Goal: Task Accomplishment & Management: Use online tool/utility

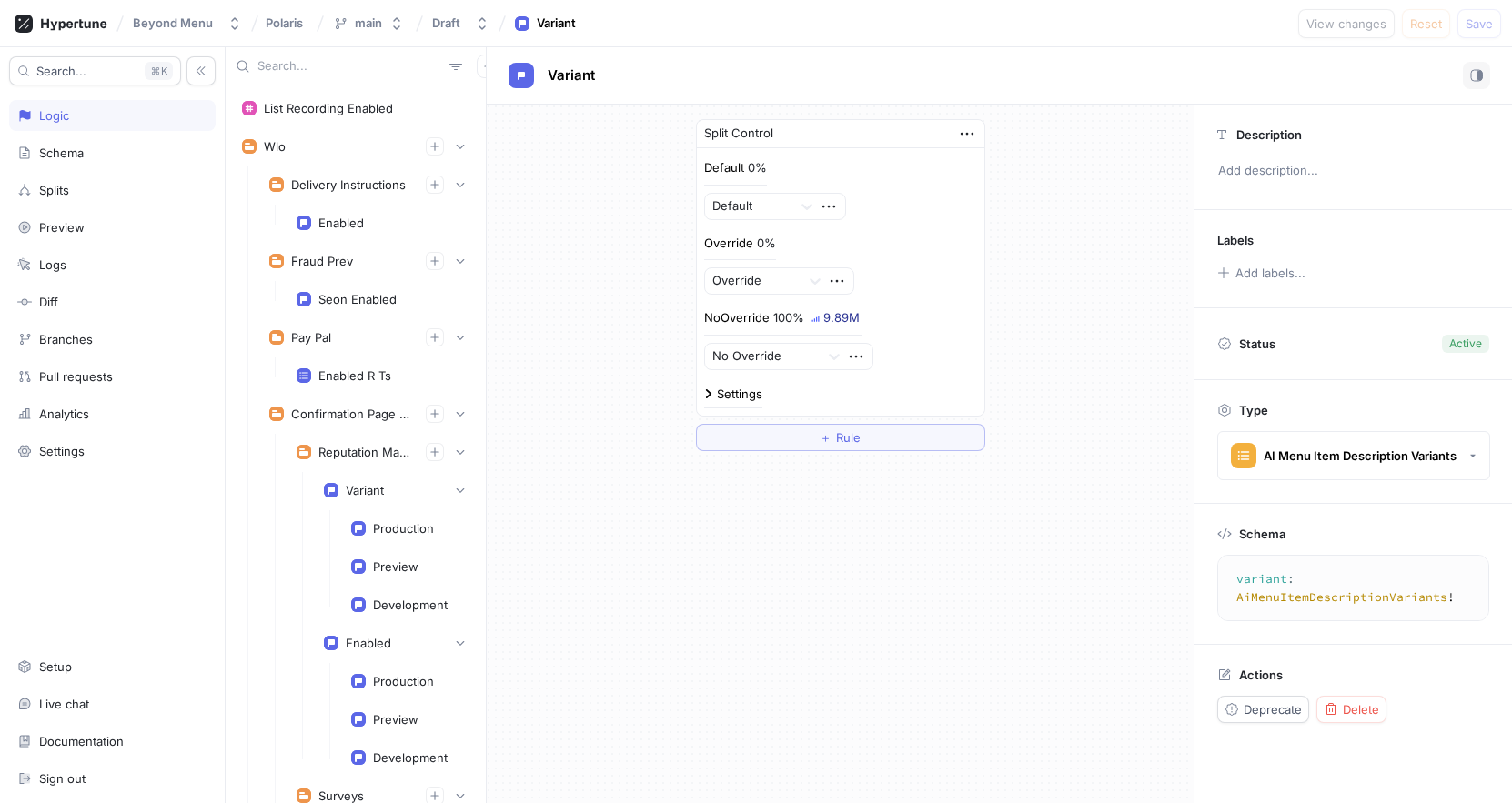
scroll to position [2035, 0]
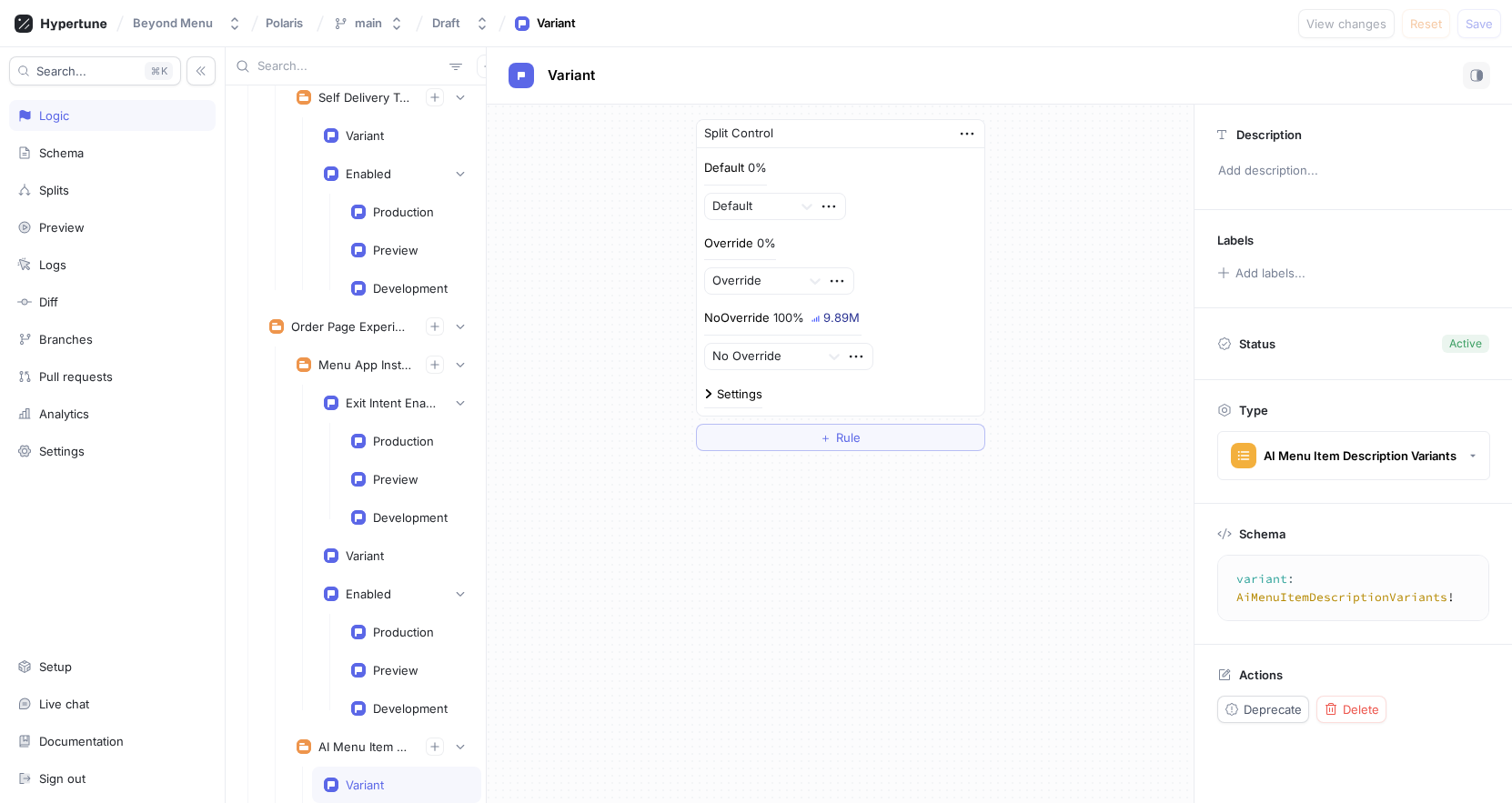
click at [316, 65] on input "text" at bounding box center [350, 66] width 185 height 18
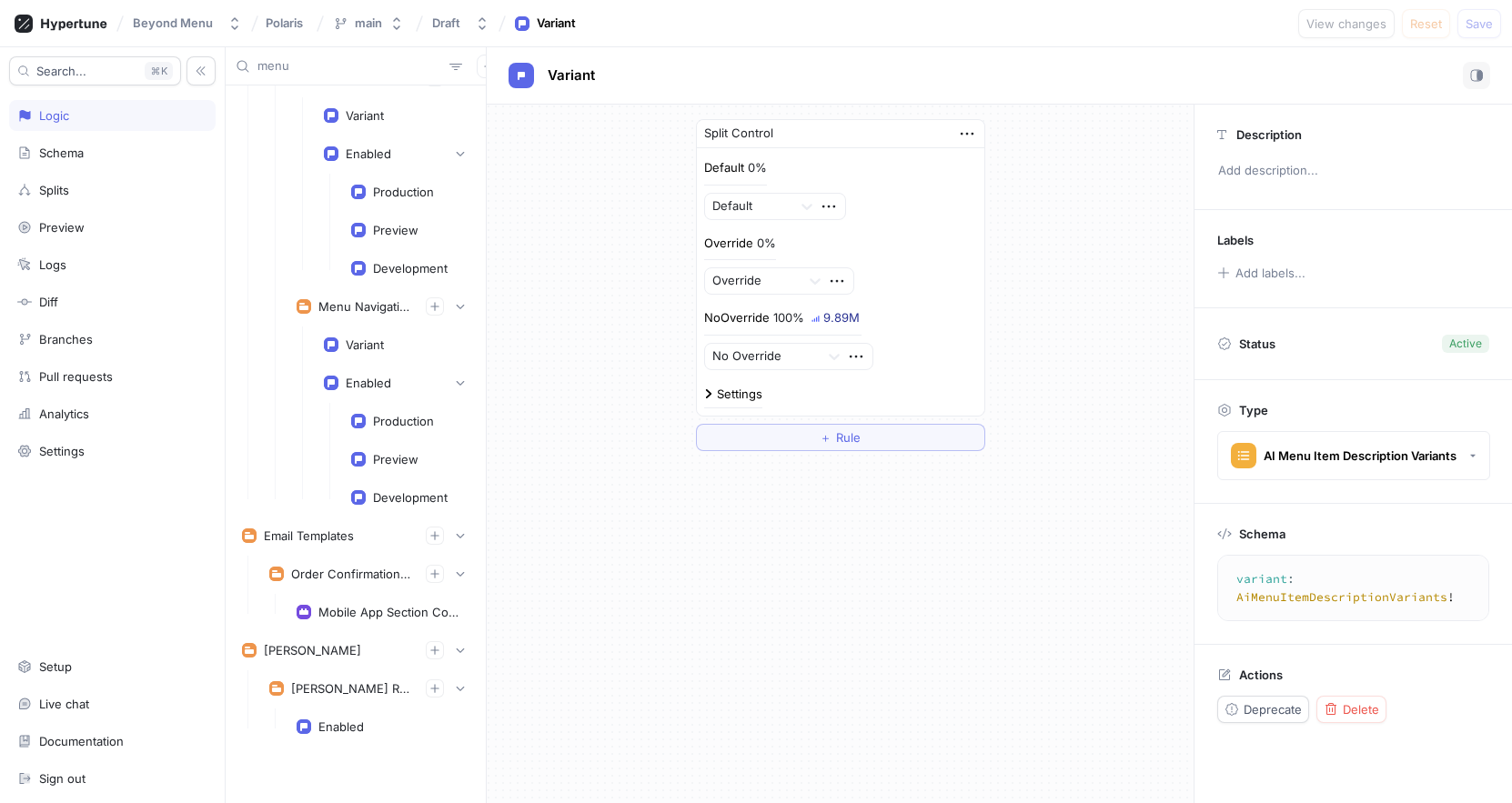
scroll to position [1215, 0]
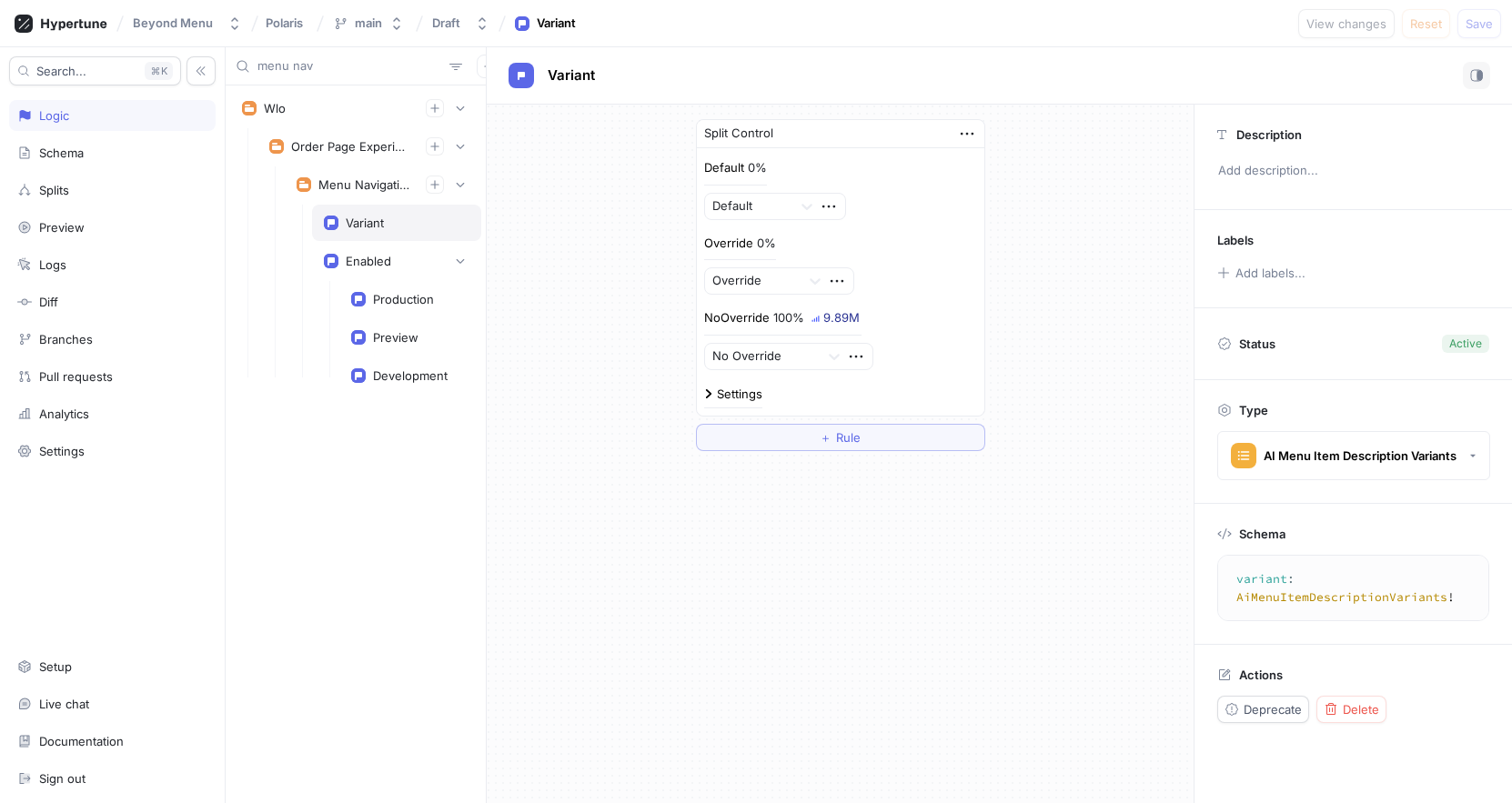
type input "menu nav"
click at [387, 222] on div "Variant" at bounding box center [396, 222] width 145 height 15
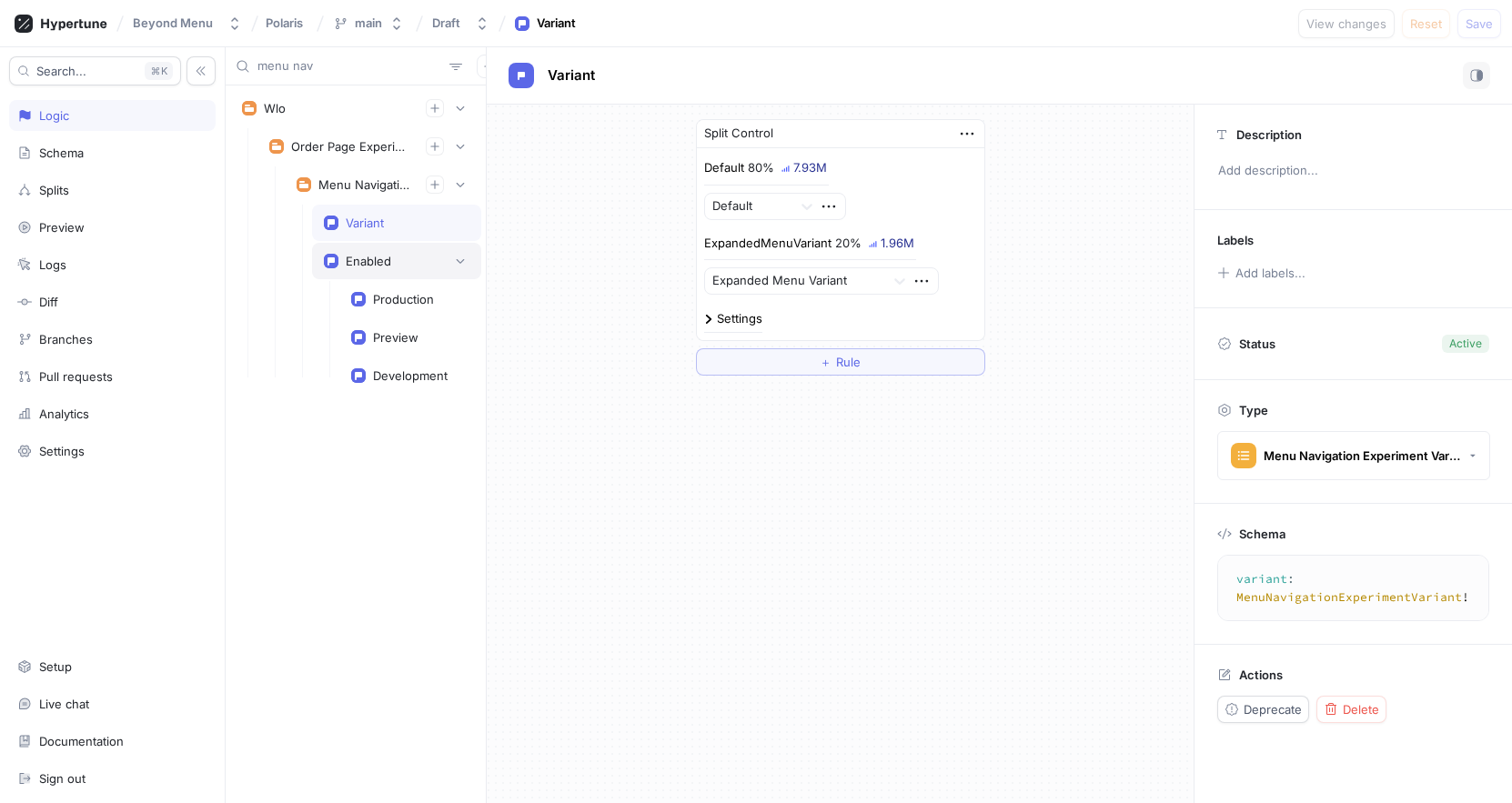
click at [380, 255] on div "Enabled" at bounding box center [368, 261] width 46 height 15
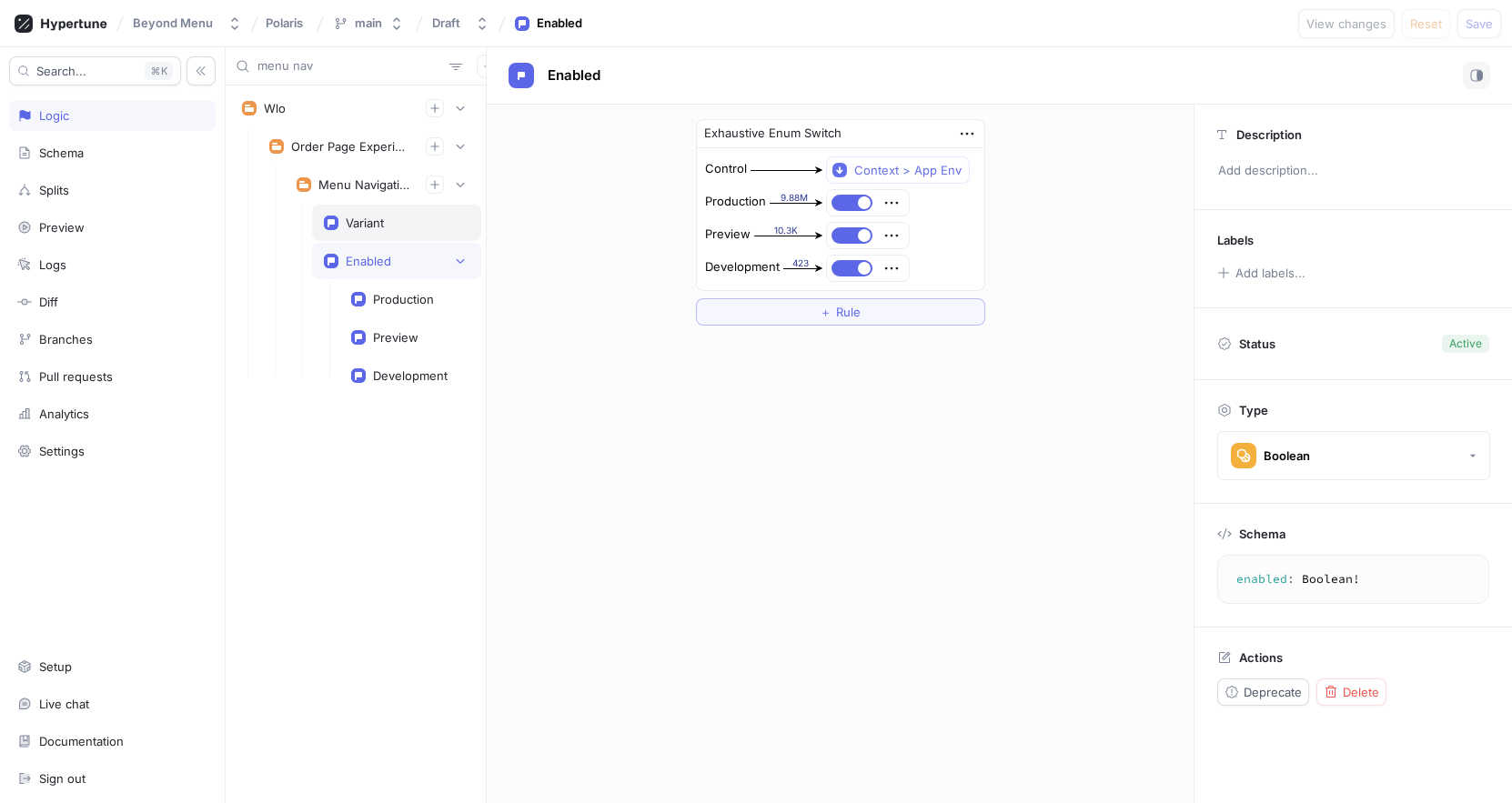
click at [375, 227] on div "Variant" at bounding box center [364, 222] width 38 height 15
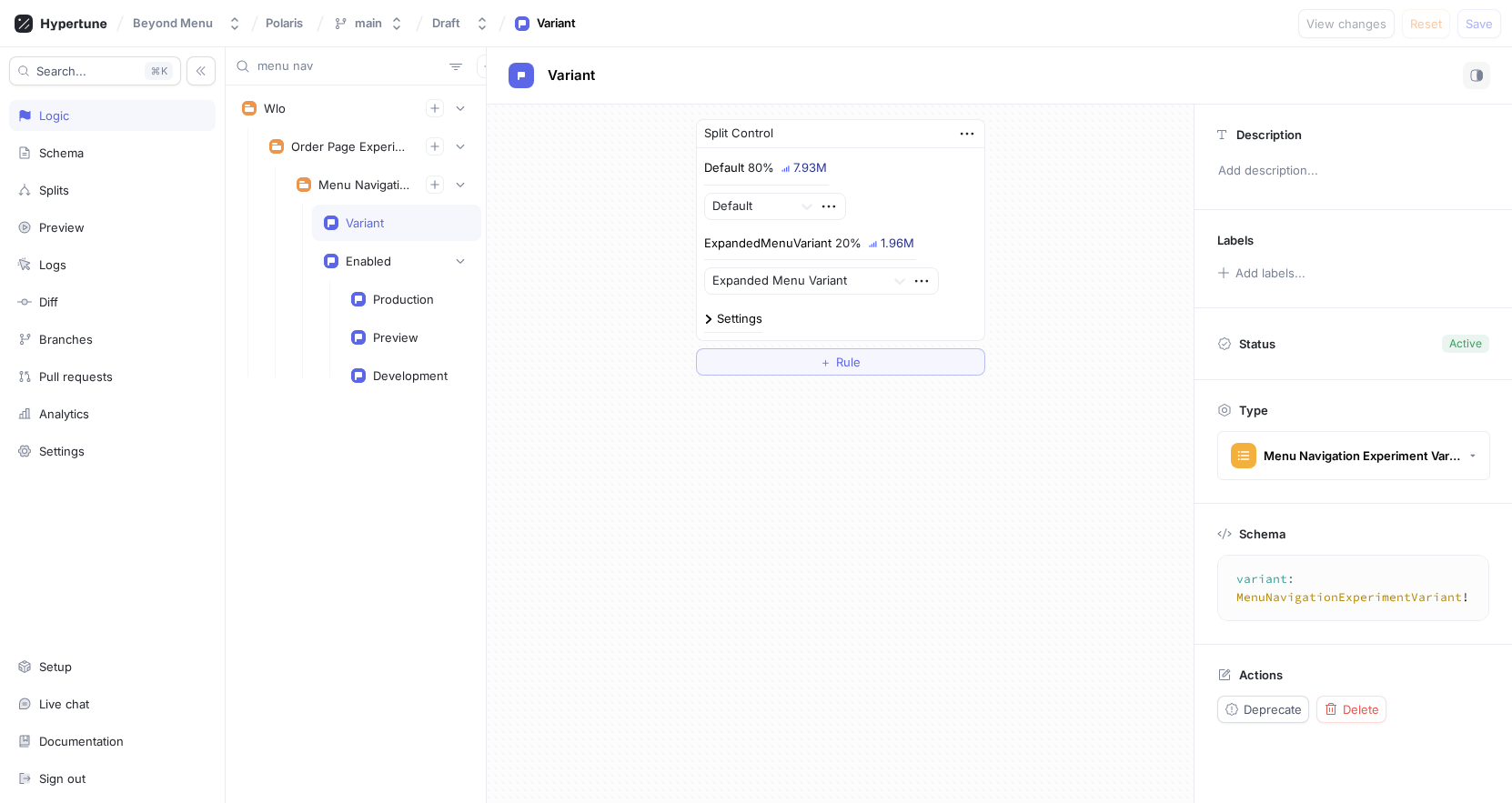
scroll to position [0, 55]
click at [350, 186] on div "Menu Navigation Experiment" at bounding box center [364, 184] width 92 height 15
type textarea "menuNavigationExperiment: MenuNavigationExperiment!"
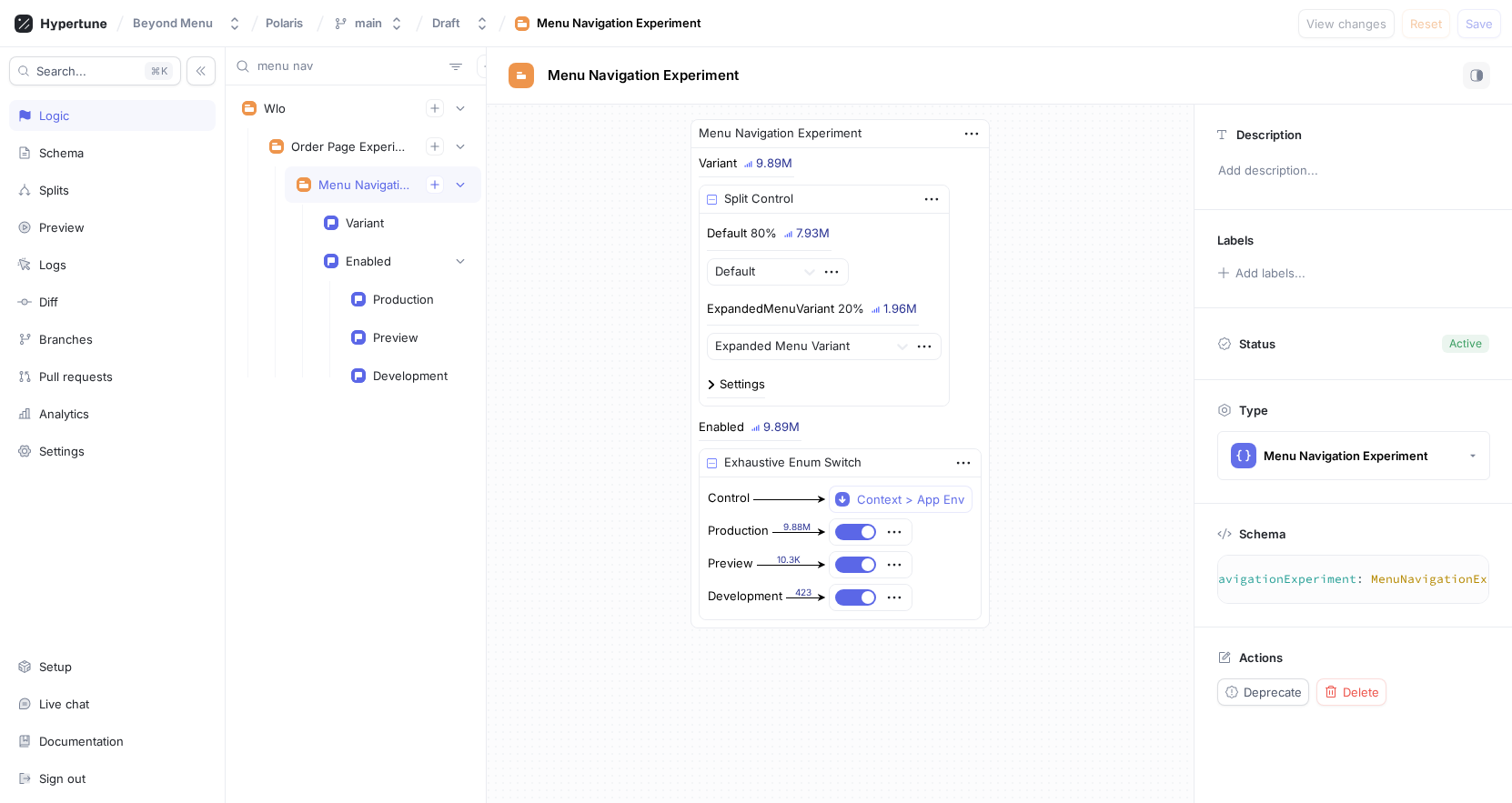
scroll to position [0, 131]
click at [1374, 581] on textarea "menuNavigationExperiment: MenuNavigationExperiment!" at bounding box center [1290, 579] width 394 height 33
